Goal: Task Accomplishment & Management: Use online tool/utility

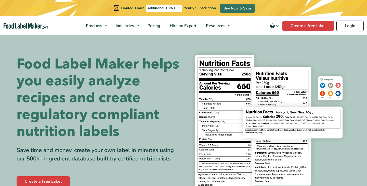
click at [350, 27] on link "Login" at bounding box center [350, 26] width 27 height 10
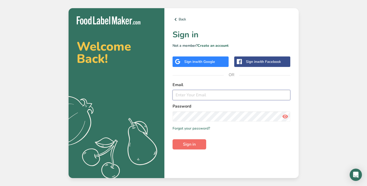
type input "sharon@smartmeals.com"
click at [196, 145] on button "Sign in" at bounding box center [190, 144] width 34 height 10
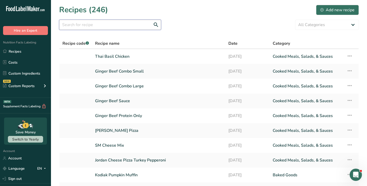
click at [103, 25] on input "text" at bounding box center [110, 25] width 102 height 10
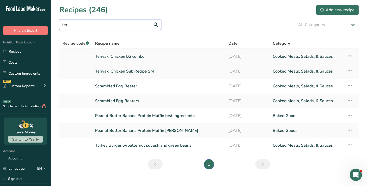
type input "ter"
click at [114, 55] on link "Teriyaki Chicken LG combo" at bounding box center [158, 56] width 127 height 11
